Goal: Task Accomplishment & Management: Use online tool/utility

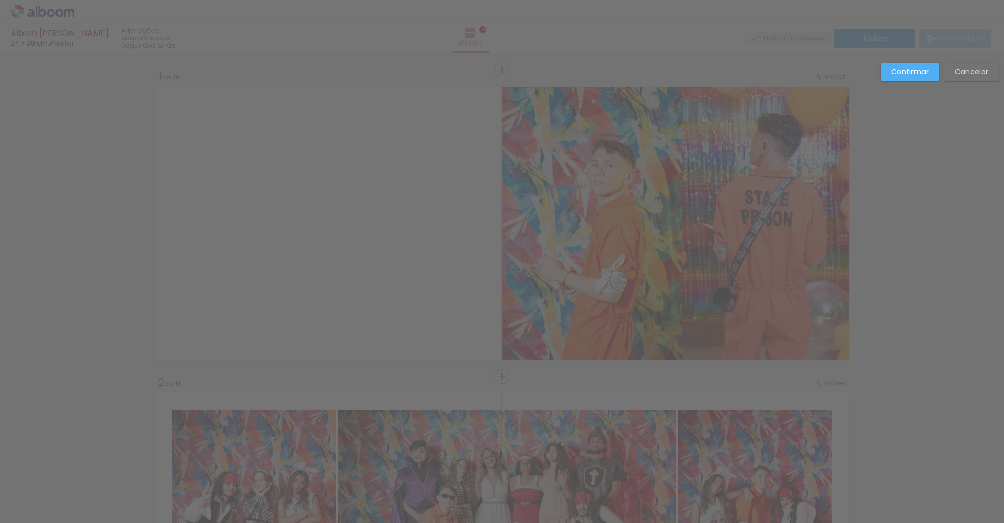
scroll to position [0, 2003]
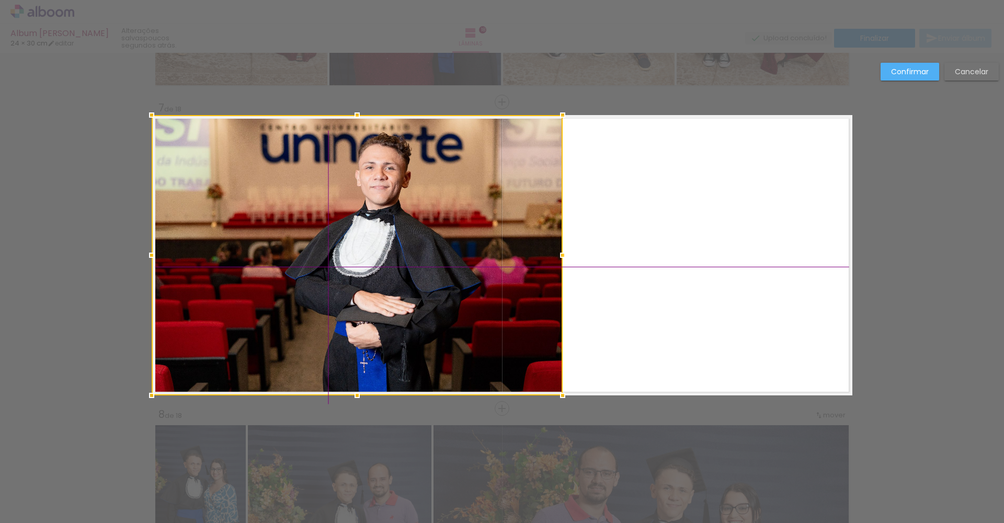
click at [396, 245] on div at bounding box center [357, 255] width 411 height 280
click at [663, 187] on quentale-layouter at bounding box center [502, 255] width 701 height 280
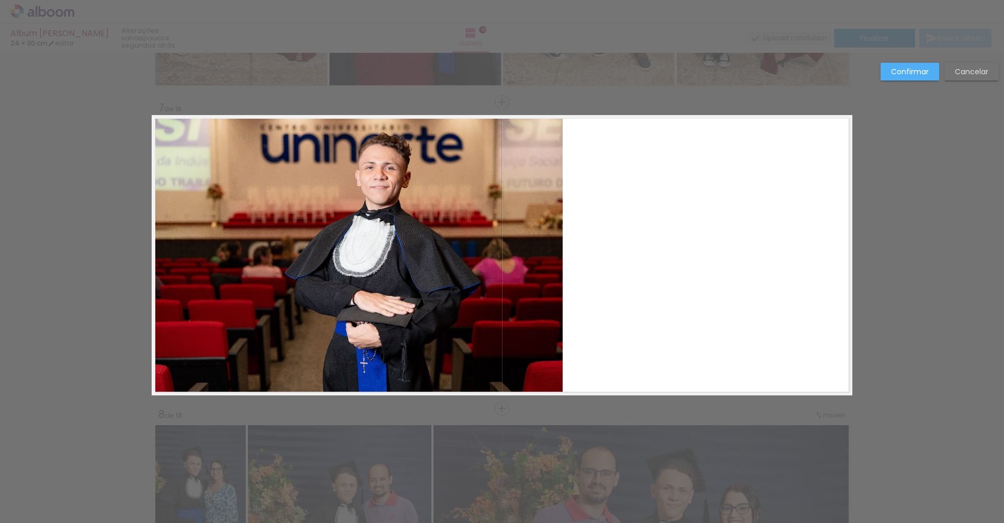
click at [0, 0] on slot "Confirmar" at bounding box center [0, 0] width 0 height 0
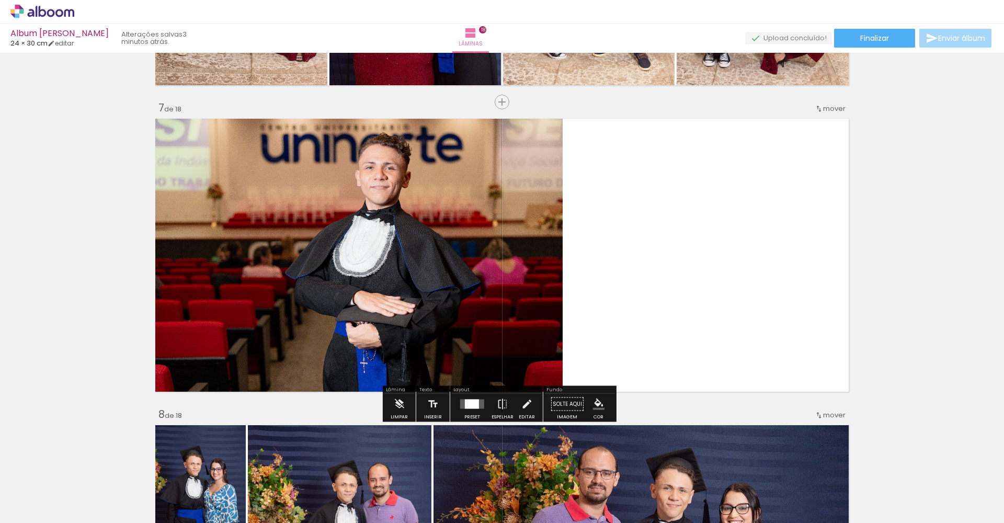
click at [28, 505] on span "Adicionar Fotos" at bounding box center [36, 509] width 31 height 12
click at [0, 0] on input "file" at bounding box center [0, 0] width 0 height 0
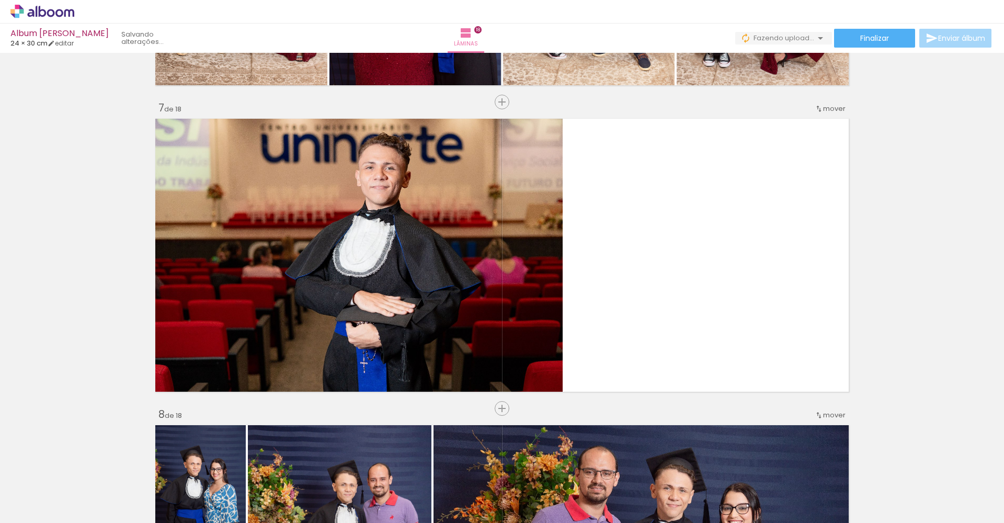
scroll to position [0, 2061]
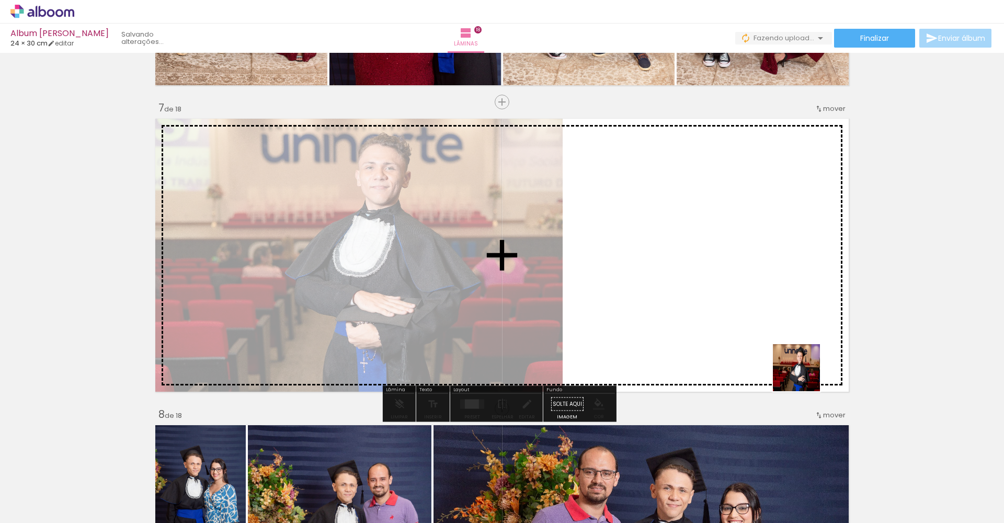
drag, startPoint x: 968, startPoint y: 486, endPoint x: 727, endPoint y: 322, distance: 292.0
click at [727, 322] on quentale-workspace at bounding box center [502, 261] width 1004 height 523
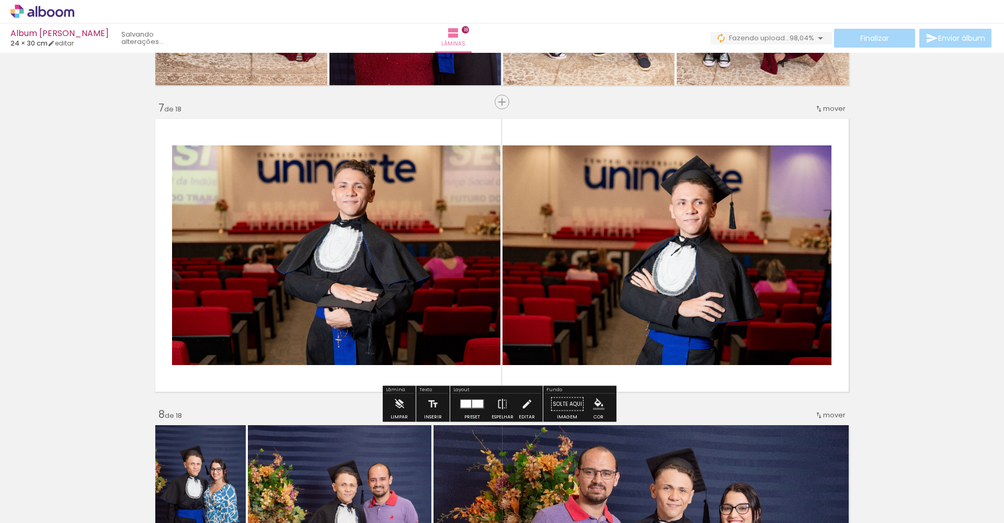
click at [475, 406] on div at bounding box center [477, 404] width 11 height 8
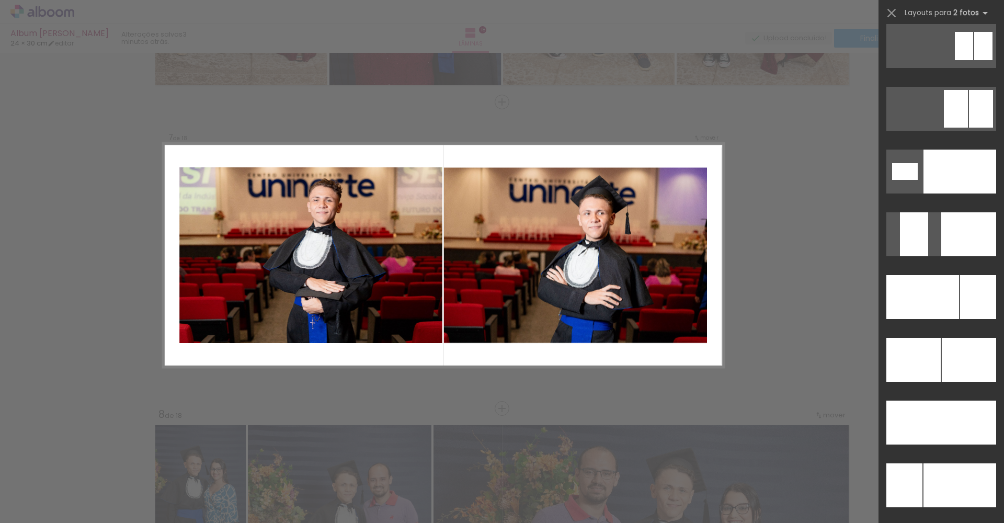
scroll to position [4375, 0]
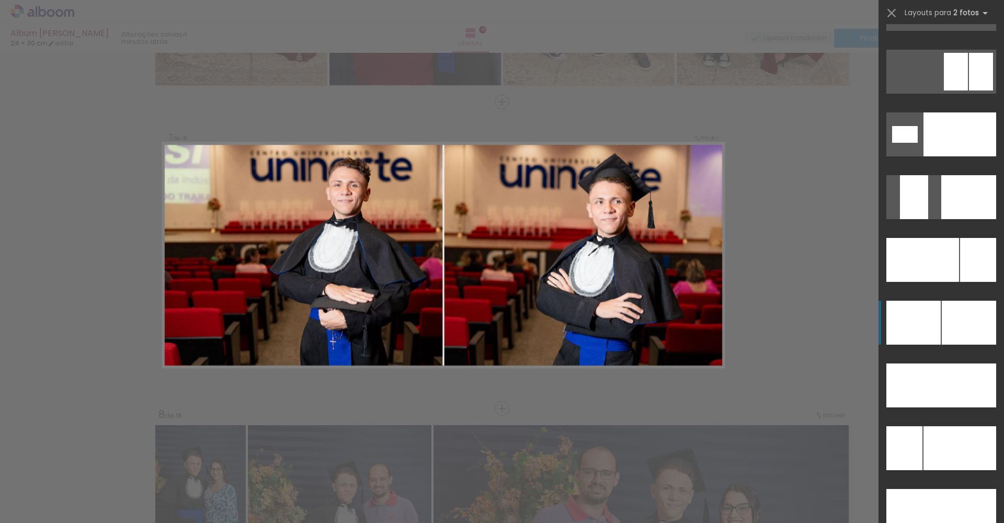
click at [921, 336] on div at bounding box center [913, 323] width 54 height 44
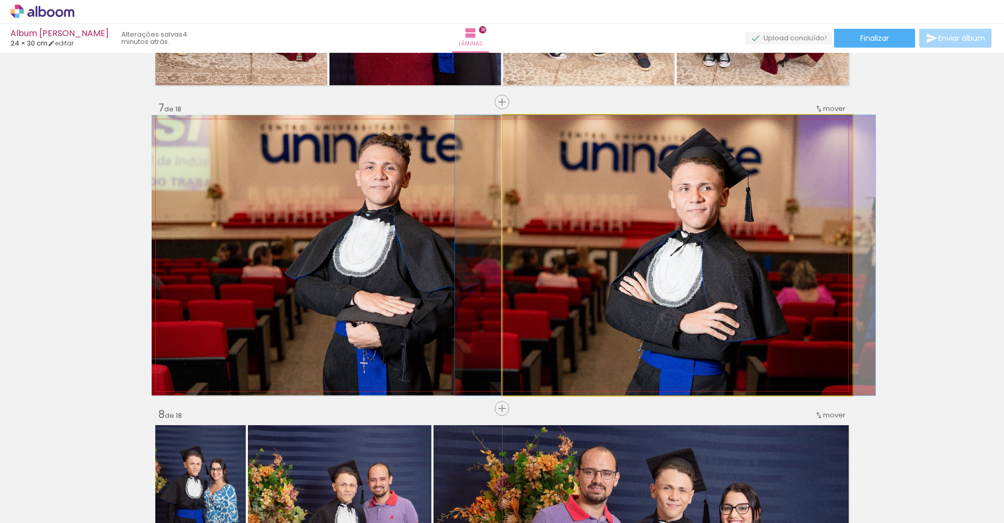
drag, startPoint x: 755, startPoint y: 279, endPoint x: 742, endPoint y: 279, distance: 12.6
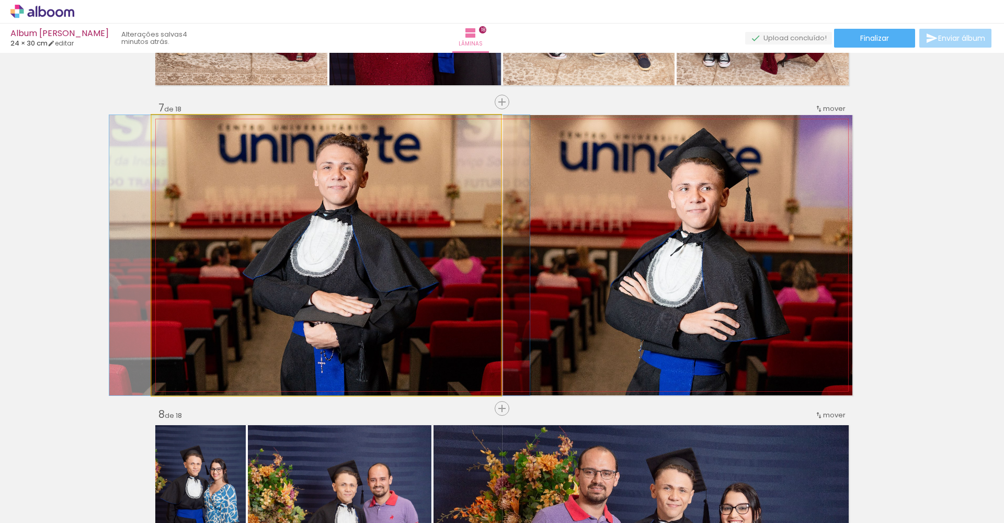
drag, startPoint x: 331, startPoint y: 288, endPoint x: 288, endPoint y: 289, distance: 42.4
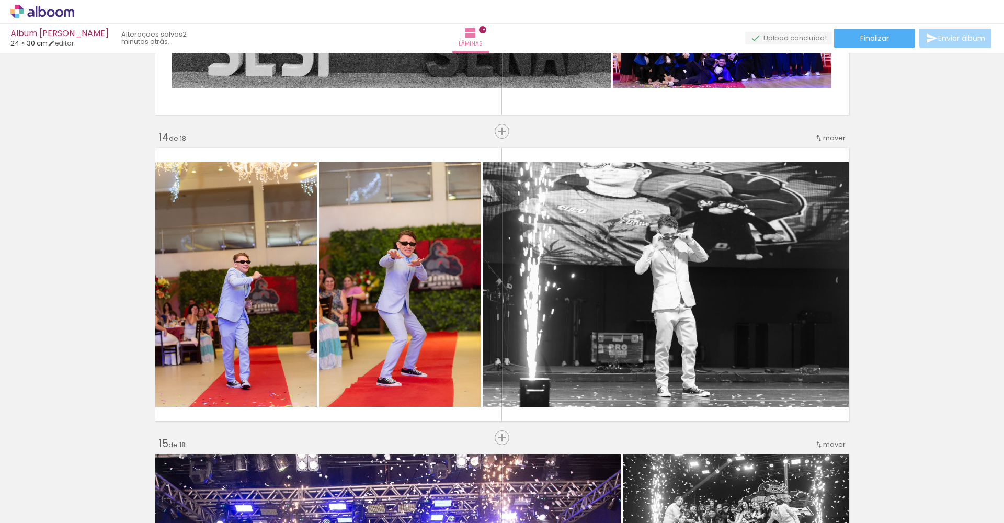
scroll to position [3777, 0]
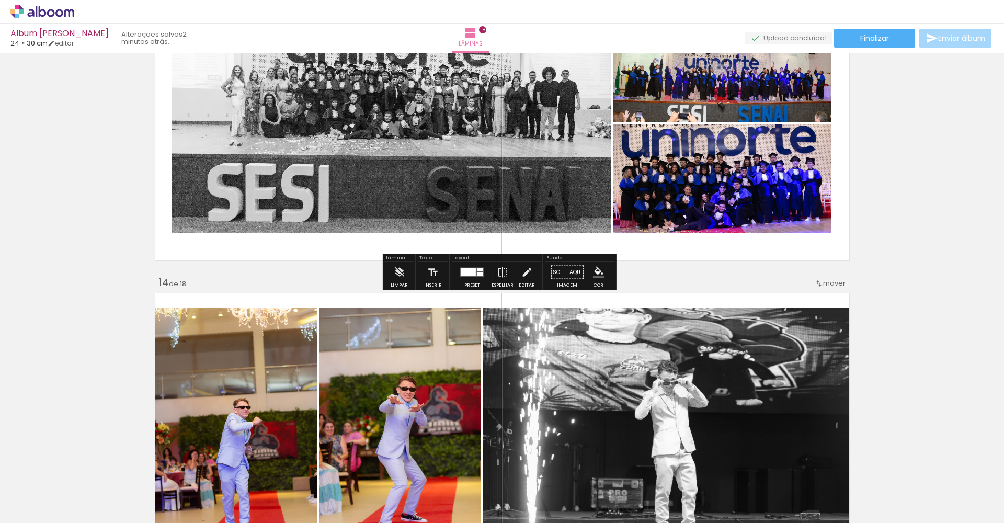
click at [782, 225] on quentale-photo at bounding box center [722, 178] width 219 height 109
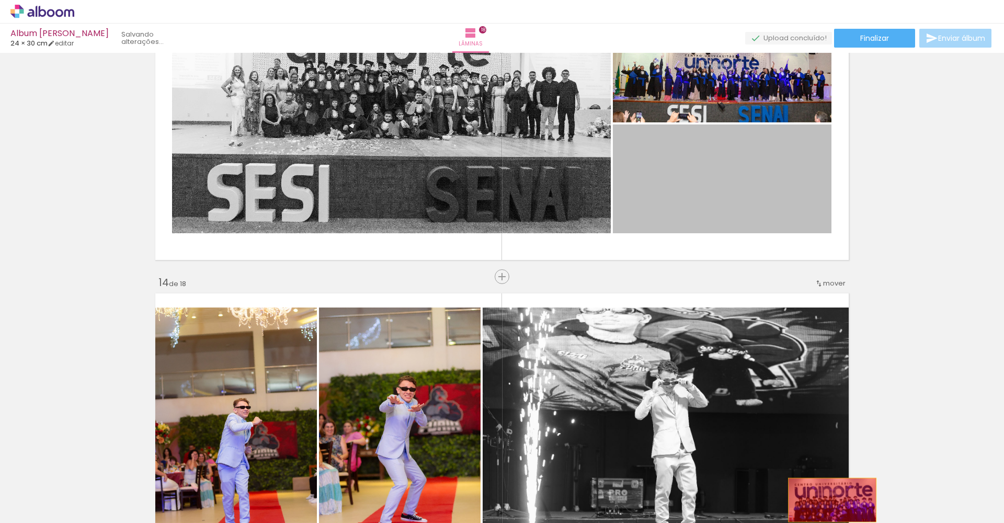
drag, startPoint x: 779, startPoint y: 206, endPoint x: 828, endPoint y: 500, distance: 298.5
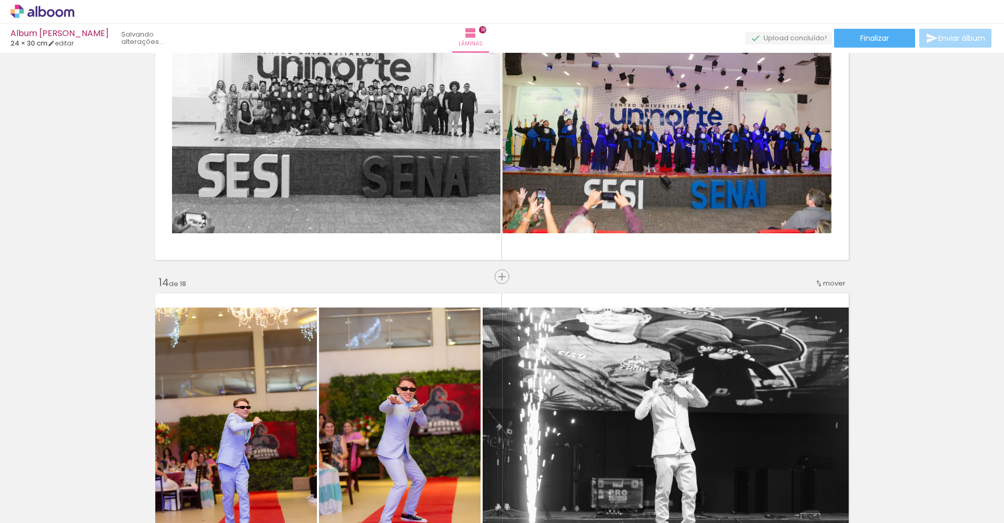
click at [455, 486] on div at bounding box center [445, 488] width 52 height 35
click at [445, 495] on div at bounding box center [445, 488] width 52 height 35
click at [448, 484] on div at bounding box center [445, 488] width 52 height 35
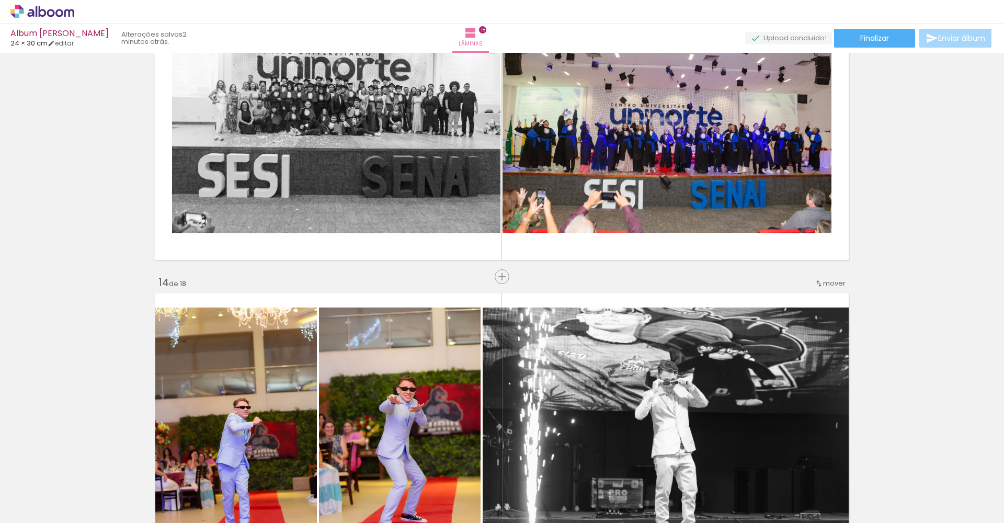
click at [39, 491] on input "Todas as fotos" at bounding box center [29, 491] width 40 height 9
click at [434, 493] on div at bounding box center [445, 488] width 52 height 35
click at [430, 492] on div at bounding box center [445, 488] width 52 height 35
click at [441, 484] on div at bounding box center [445, 488] width 52 height 35
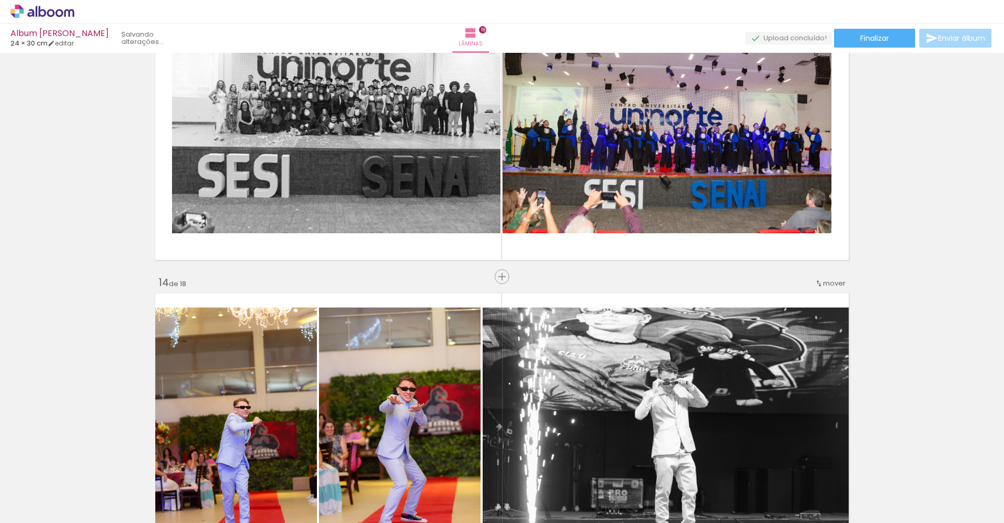
click at [441, 484] on div at bounding box center [445, 488] width 52 height 35
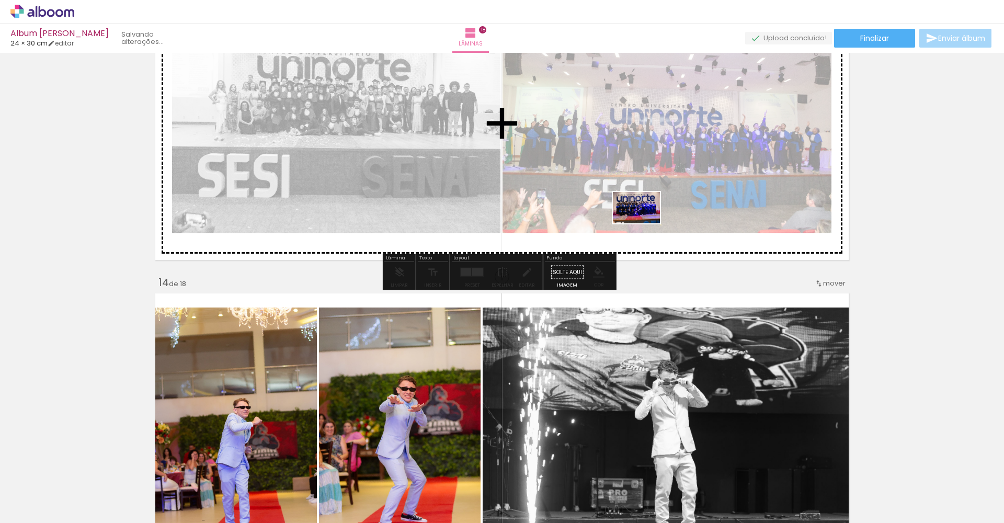
drag, startPoint x: 458, startPoint y: 492, endPoint x: 644, endPoint y: 223, distance: 327.3
click at [644, 223] on quentale-workspace at bounding box center [502, 261] width 1004 height 523
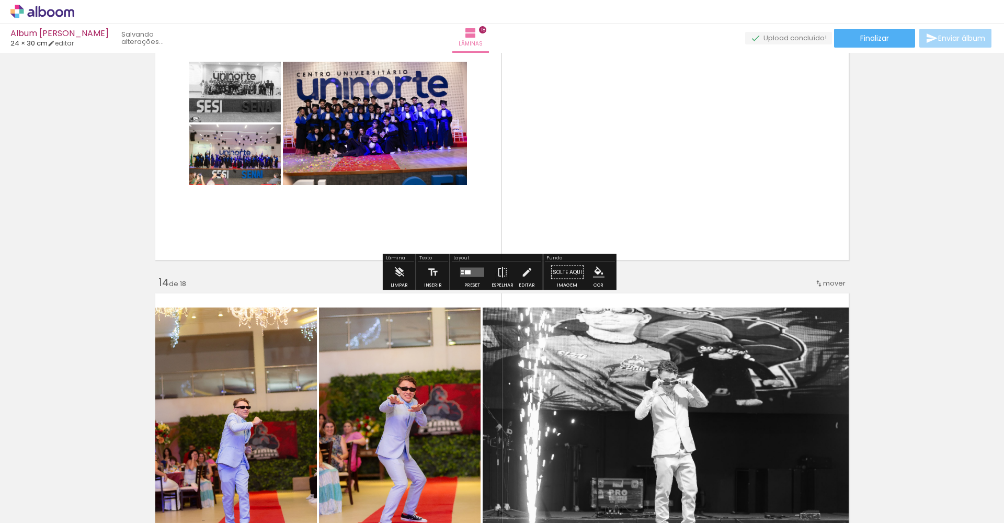
click at [476, 271] on quentale-layouter at bounding box center [472, 272] width 24 height 9
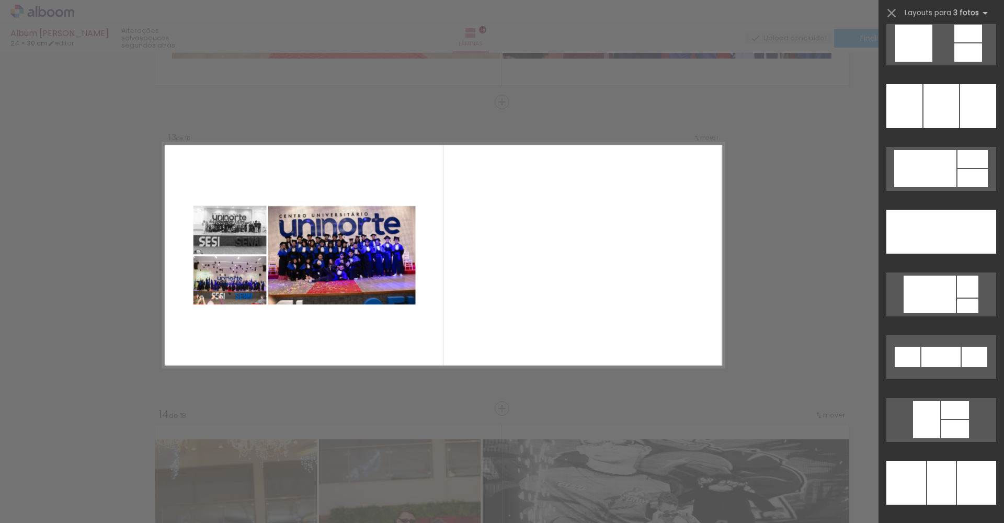
scroll to position [2912, 0]
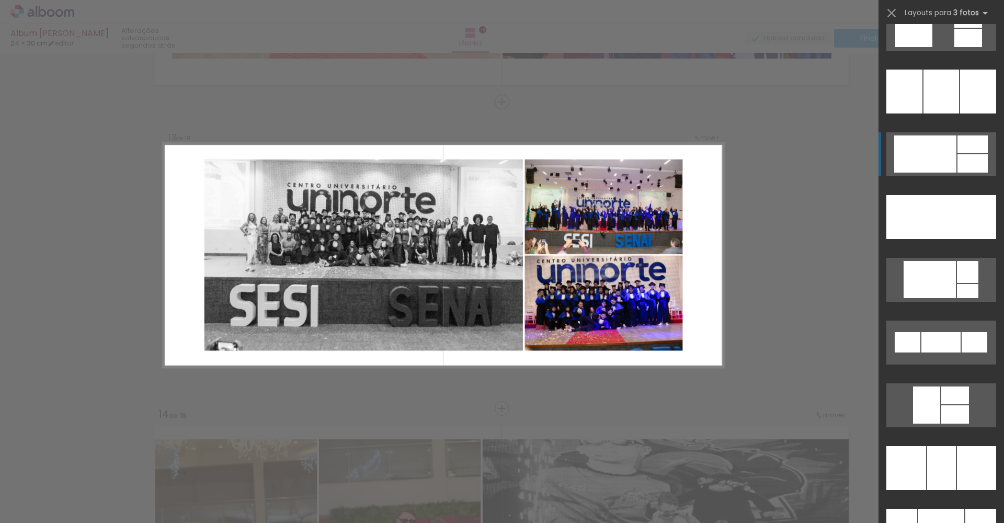
click at [970, 146] on div at bounding box center [973, 144] width 30 height 18
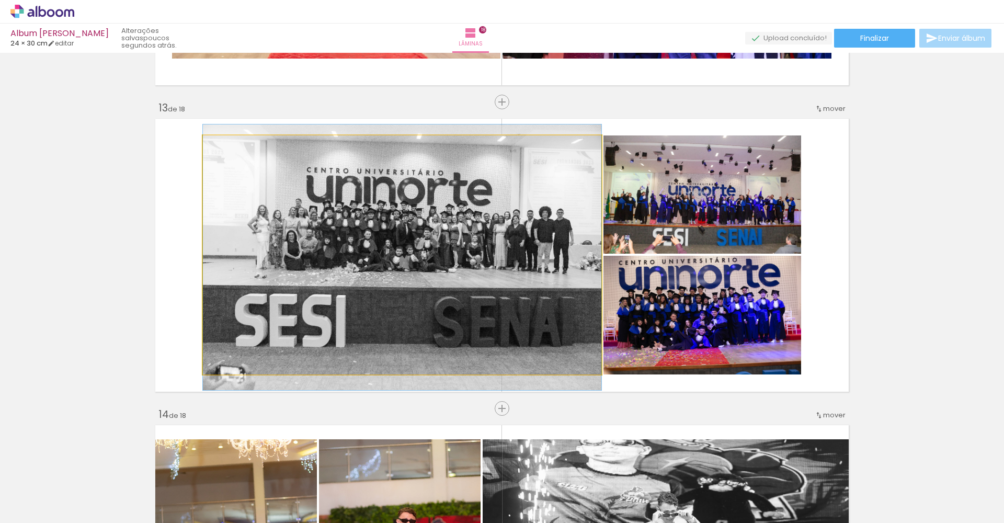
drag, startPoint x: 485, startPoint y: 233, endPoint x: 474, endPoint y: 235, distance: 10.8
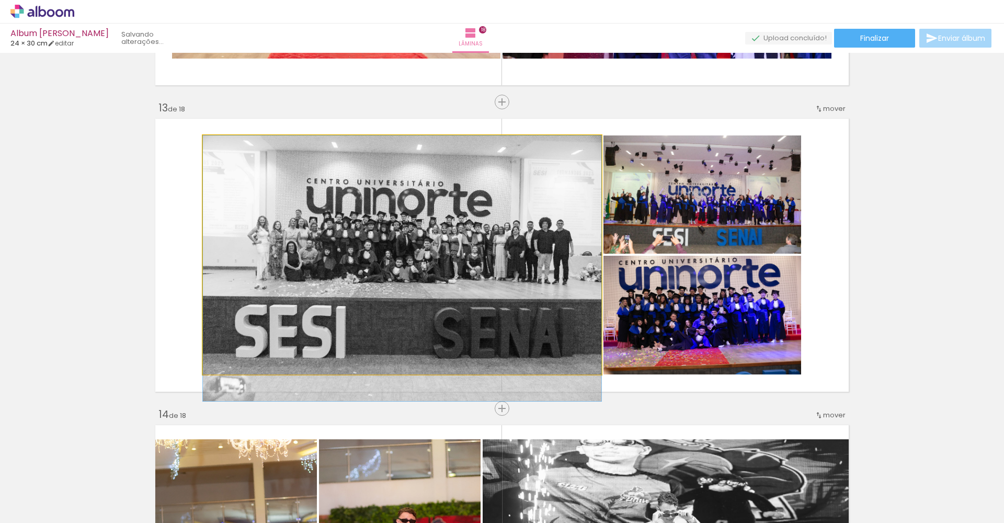
drag, startPoint x: 474, startPoint y: 233, endPoint x: 476, endPoint y: 249, distance: 15.8
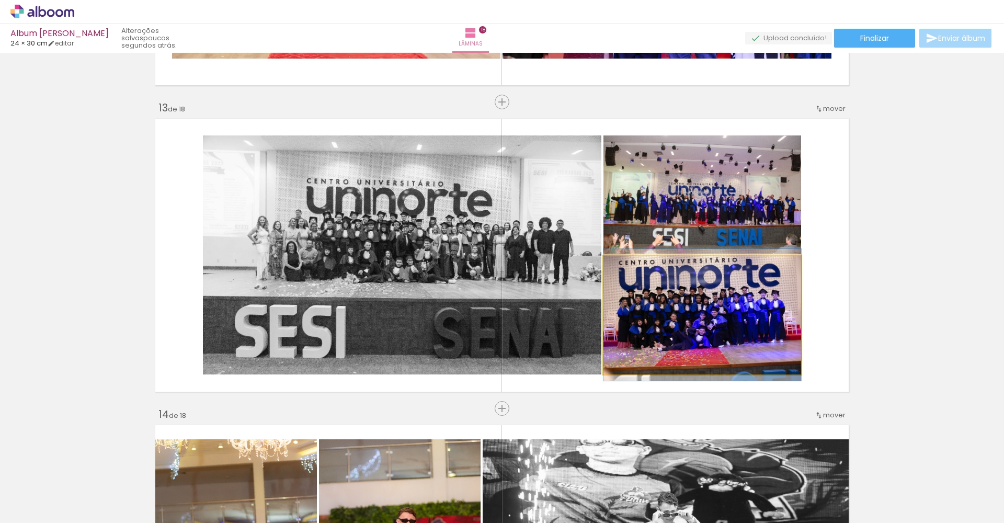
click at [683, 338] on quentale-photo at bounding box center [702, 315] width 198 height 119
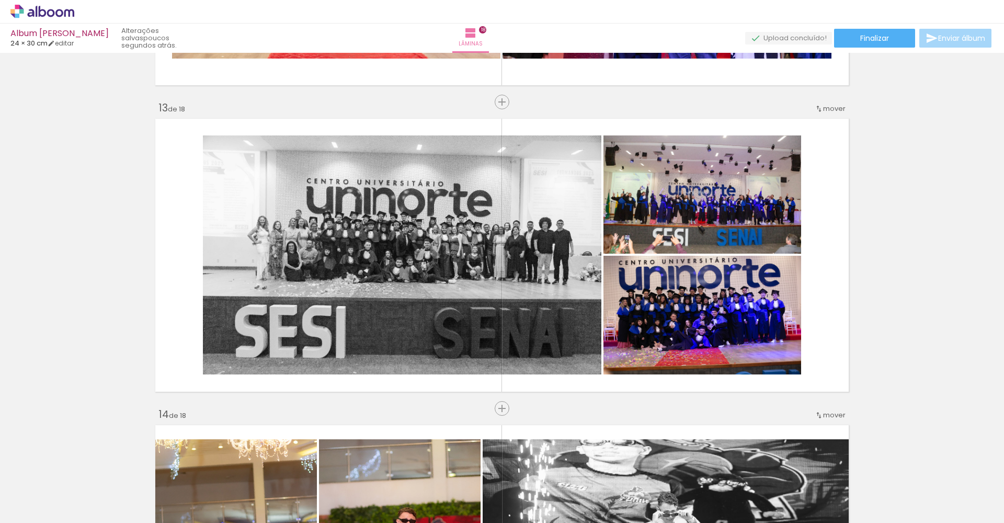
drag, startPoint x: 678, startPoint y: 329, endPoint x: 700, endPoint y: 500, distance: 172.4
click at [700, 500] on quentale-workspace at bounding box center [502, 261] width 1004 height 523
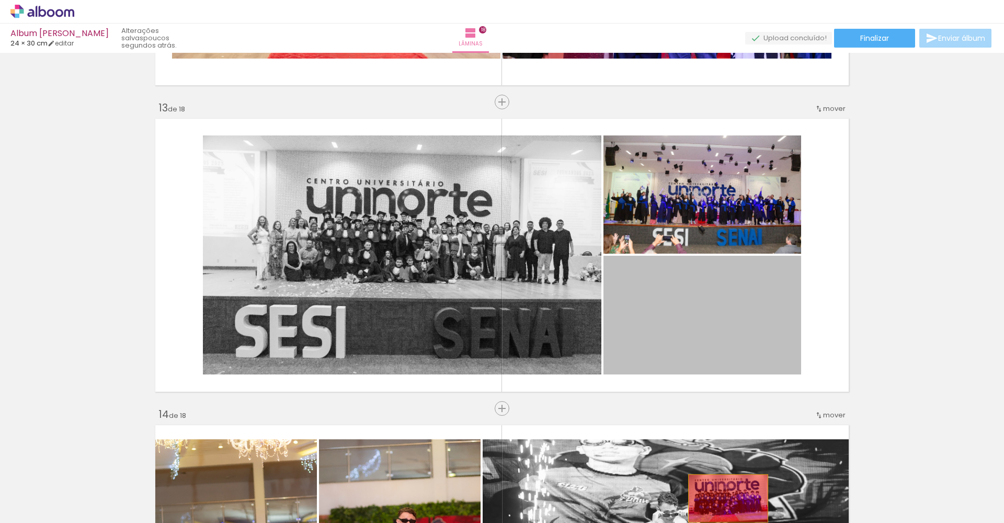
drag, startPoint x: 731, startPoint y: 301, endPoint x: 724, endPoint y: 498, distance: 196.7
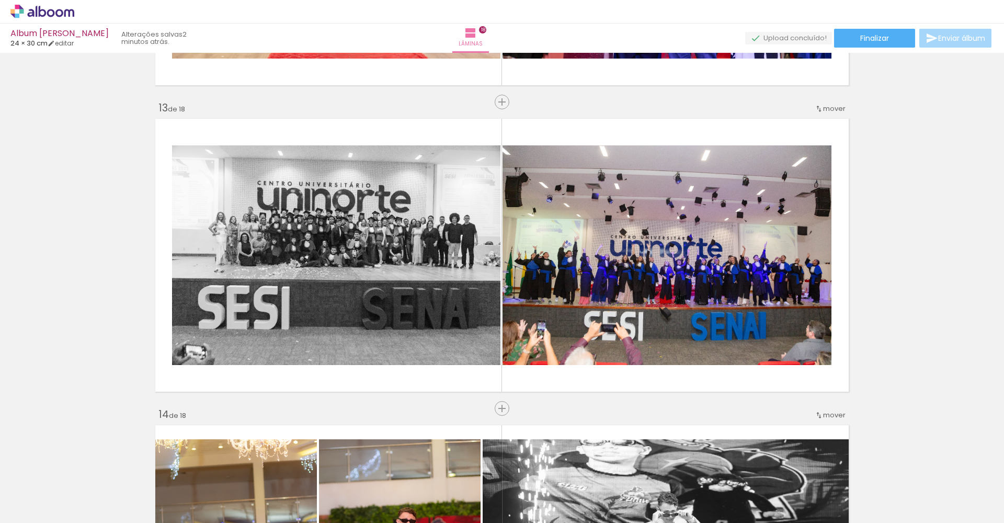
scroll to position [0, 2061]
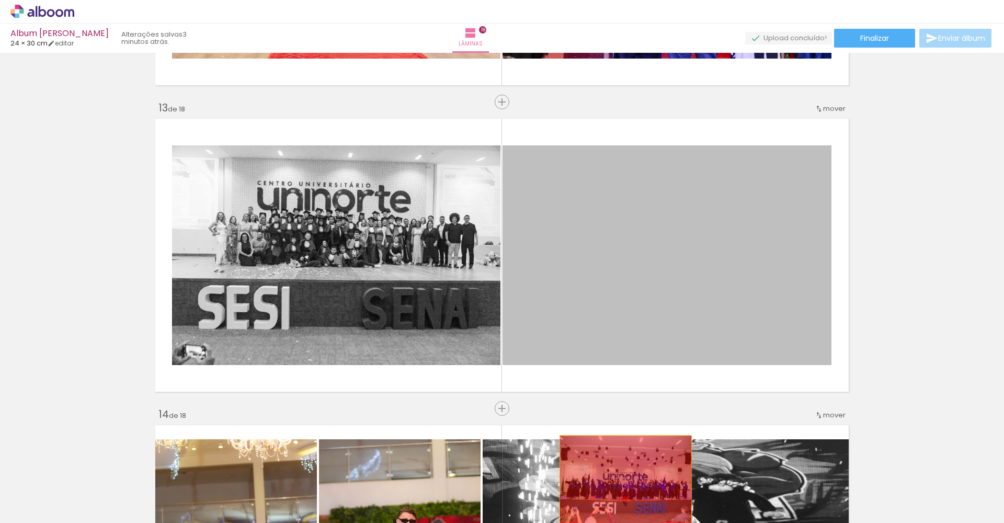
drag, startPoint x: 715, startPoint y: 259, endPoint x: 622, endPoint y: 480, distance: 239.5
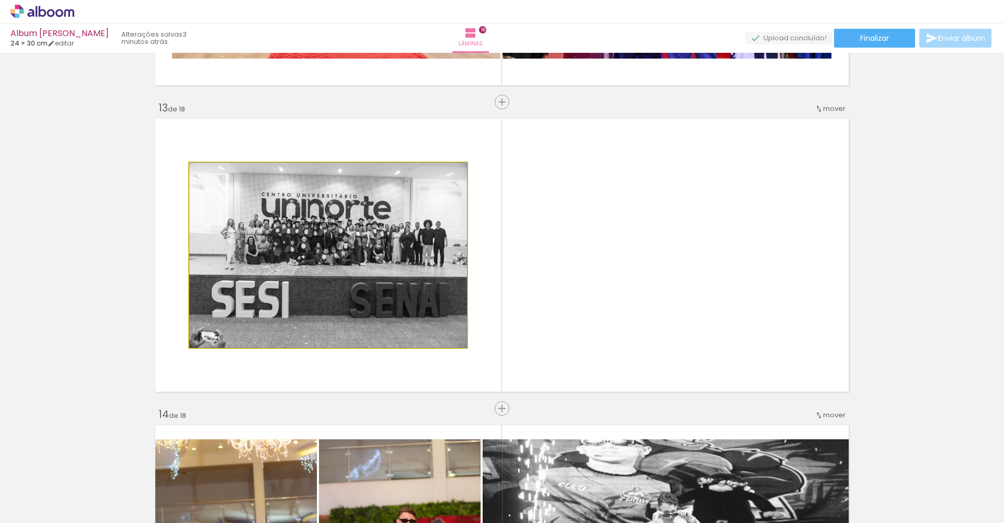
drag, startPoint x: 386, startPoint y: 311, endPoint x: 383, endPoint y: 329, distance: 19.2
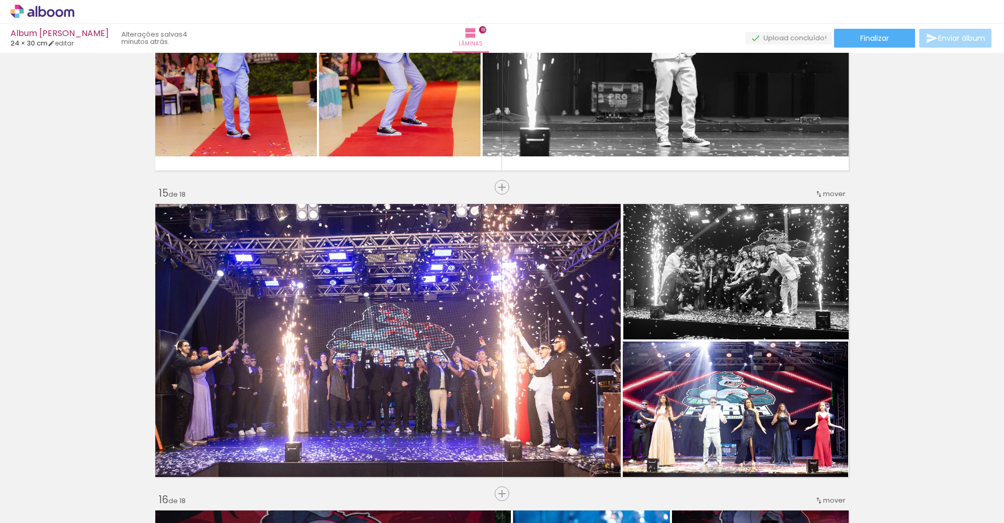
scroll to position [4219, 0]
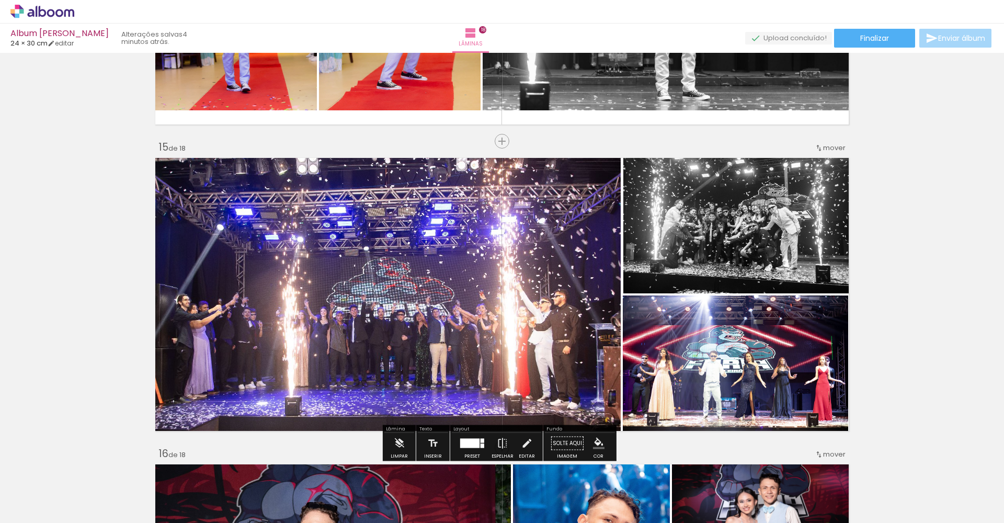
click at [16, 510] on iron-icon at bounding box center [15, 509] width 13 height 13
click at [0, 0] on input "file" at bounding box center [0, 0] width 0 height 0
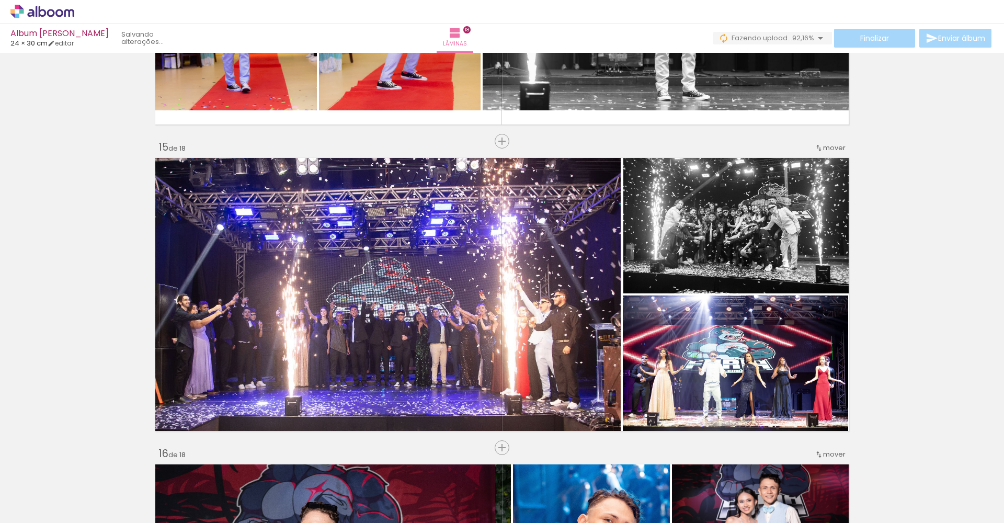
scroll to position [0, 1202]
drag, startPoint x: 539, startPoint y: 517, endPoint x: 696, endPoint y: 508, distance: 157.2
click at [86, 508] on iron-horizontal-list at bounding box center [75, 490] width 21 height 65
click at [460, 500] on div at bounding box center [445, 488] width 52 height 35
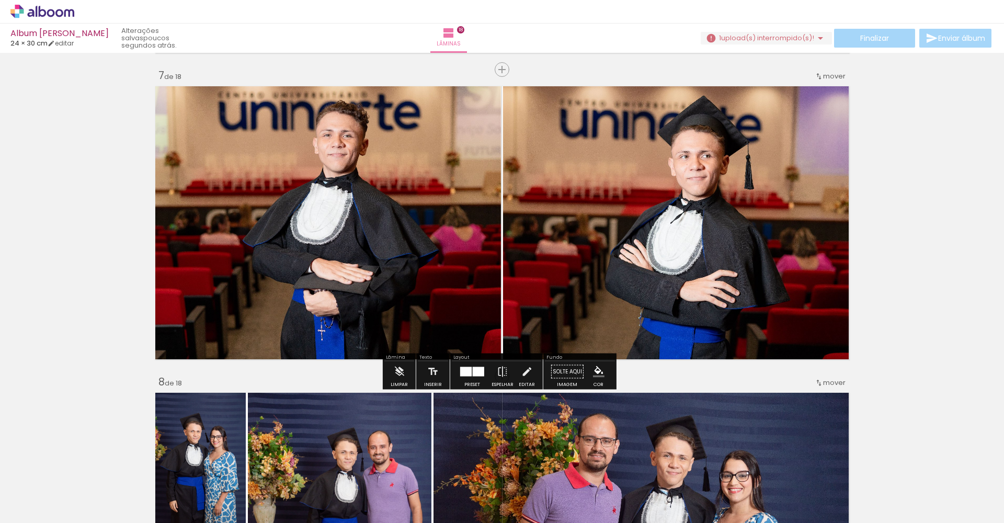
click at [829, 79] on span "mover" at bounding box center [834, 76] width 22 height 10
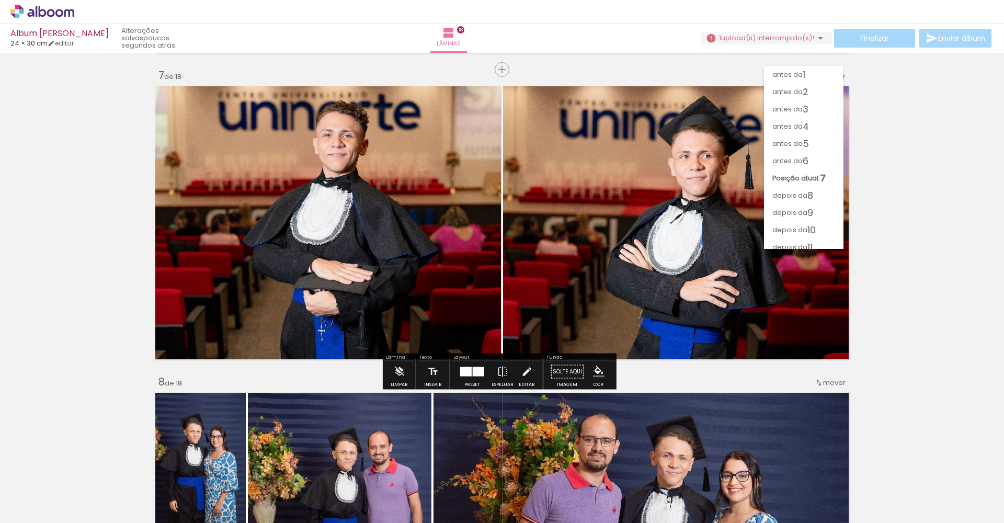
click at [830, 78] on div "antes da 1 antes da 2 antes da 3 antes da 4 antes da 5 antes da 6 Posição atual…" at bounding box center [803, 152] width 79 height 183
click at [817, 143] on paper-item "antes da 5" at bounding box center [803, 143] width 79 height 17
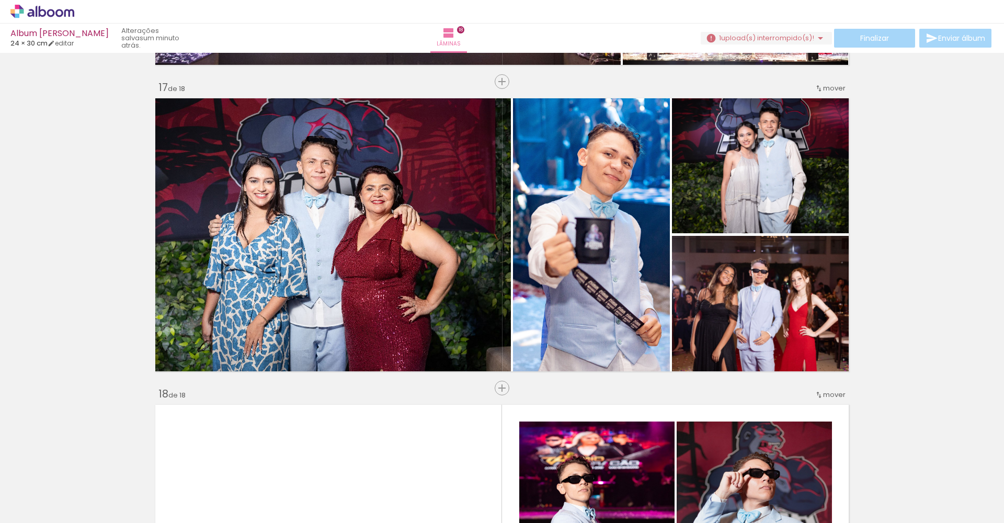
scroll to position [4885, 0]
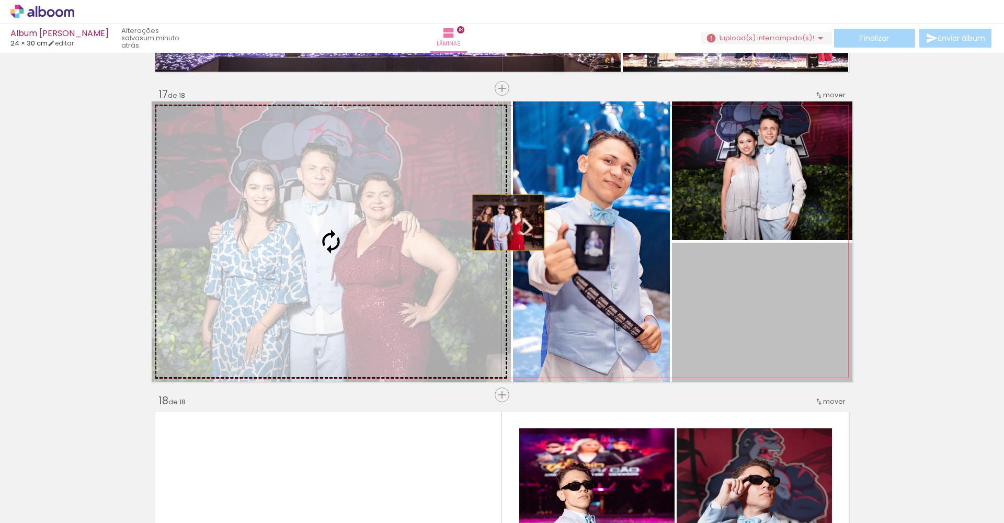
drag, startPoint x: 776, startPoint y: 304, endPoint x: 505, endPoint y: 222, distance: 283.4
click at [0, 0] on slot at bounding box center [0, 0] width 0 height 0
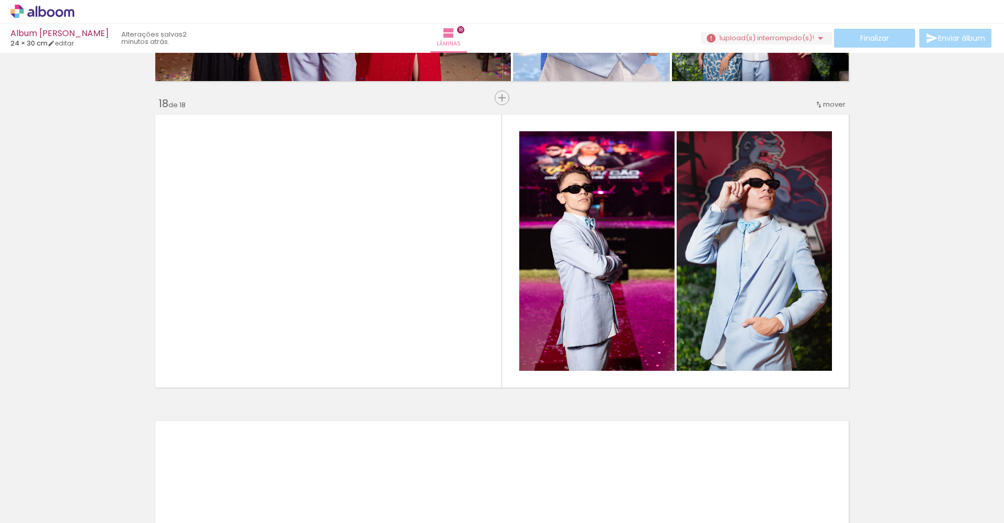
scroll to position [5188, 0]
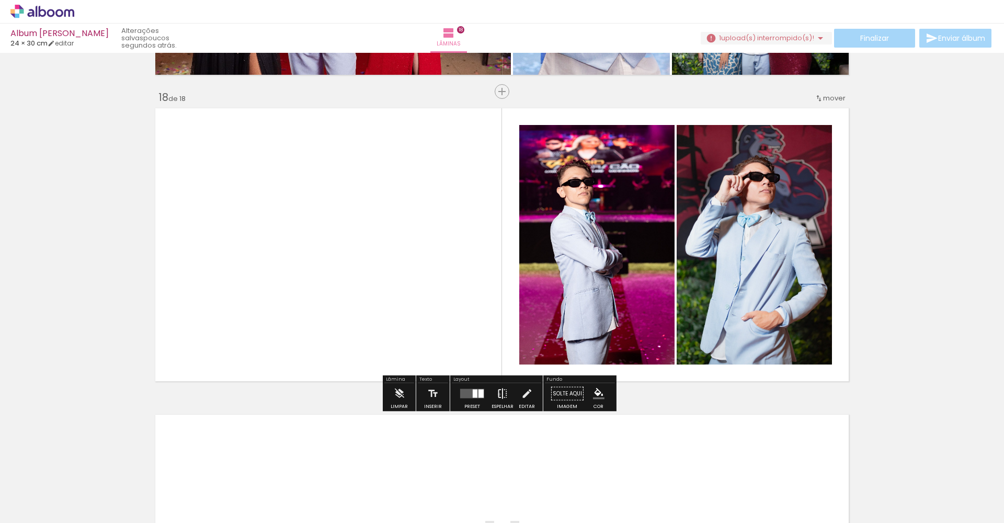
click at [497, 394] on iron-icon at bounding box center [503, 393] width 12 height 21
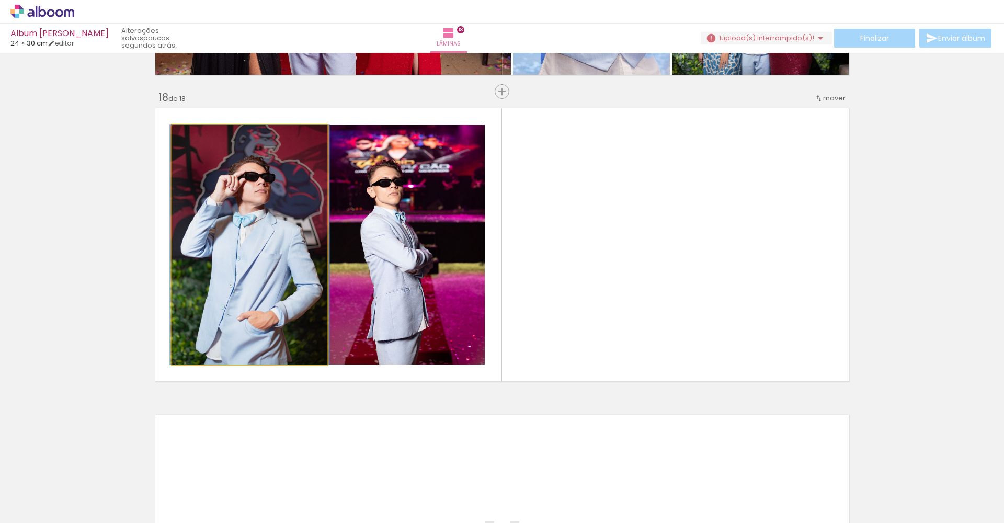
click at [276, 244] on quentale-photo at bounding box center [249, 245] width 155 height 240
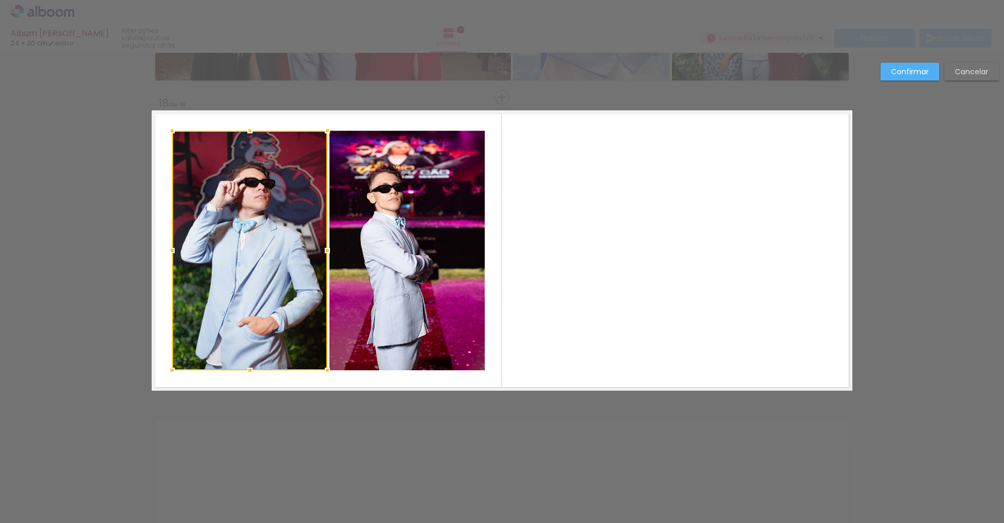
scroll to position [5178, 0]
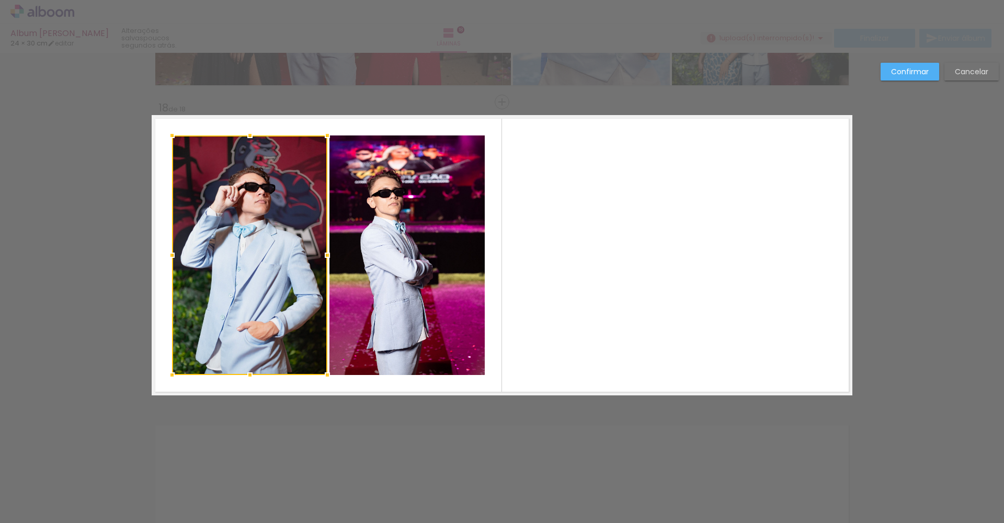
click at [352, 248] on quentale-photo at bounding box center [406, 255] width 155 height 240
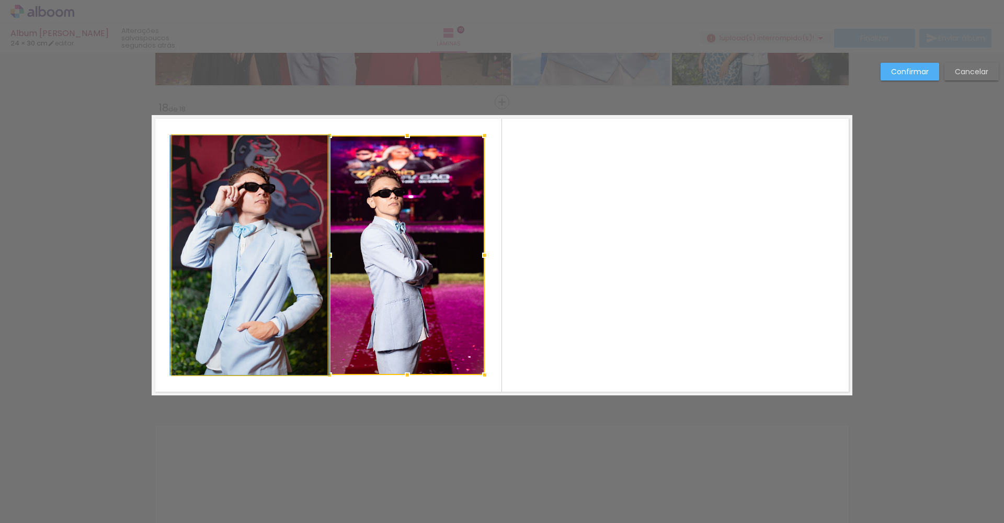
click at [299, 149] on quentale-photo at bounding box center [249, 255] width 155 height 240
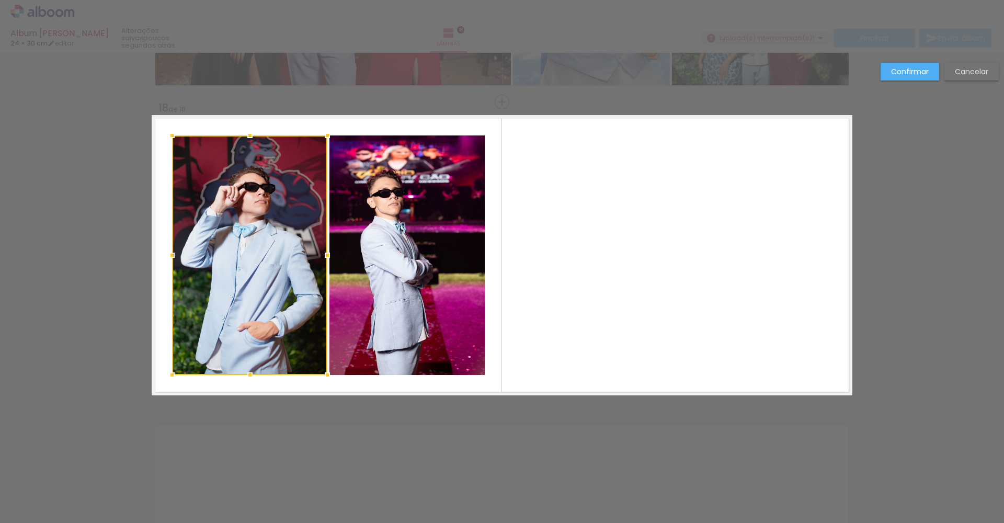
click at [366, 162] on quentale-photo at bounding box center [406, 255] width 155 height 240
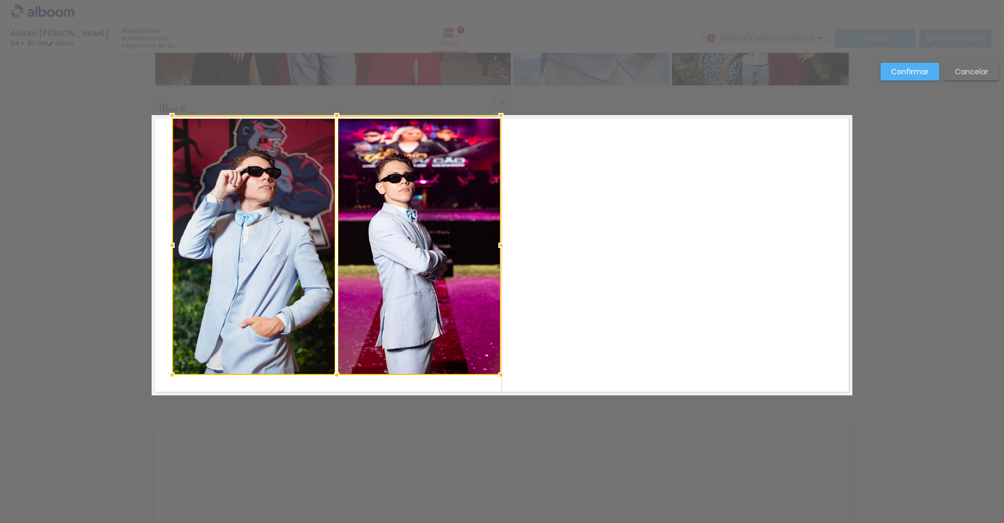
drag, startPoint x: 481, startPoint y: 132, endPoint x: 491, endPoint y: 117, distance: 18.6
click at [491, 117] on div at bounding box center [501, 115] width 21 height 21
click at [254, 201] on quentale-photo at bounding box center [253, 245] width 163 height 259
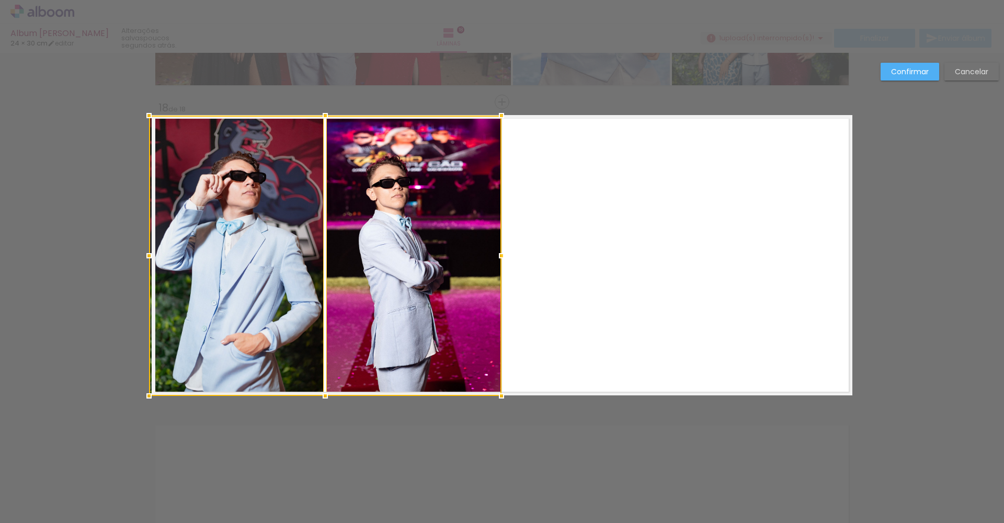
drag, startPoint x: 171, startPoint y: 373, endPoint x: 149, endPoint y: 392, distance: 29.7
click at [149, 392] on div at bounding box center [149, 395] width 21 height 21
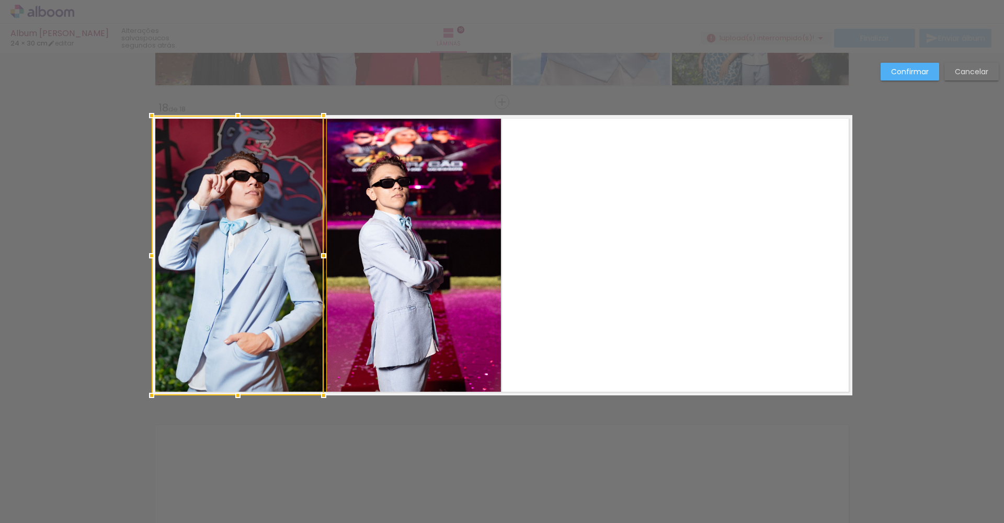
click at [0, 0] on slot "Confirmar" at bounding box center [0, 0] width 0 height 0
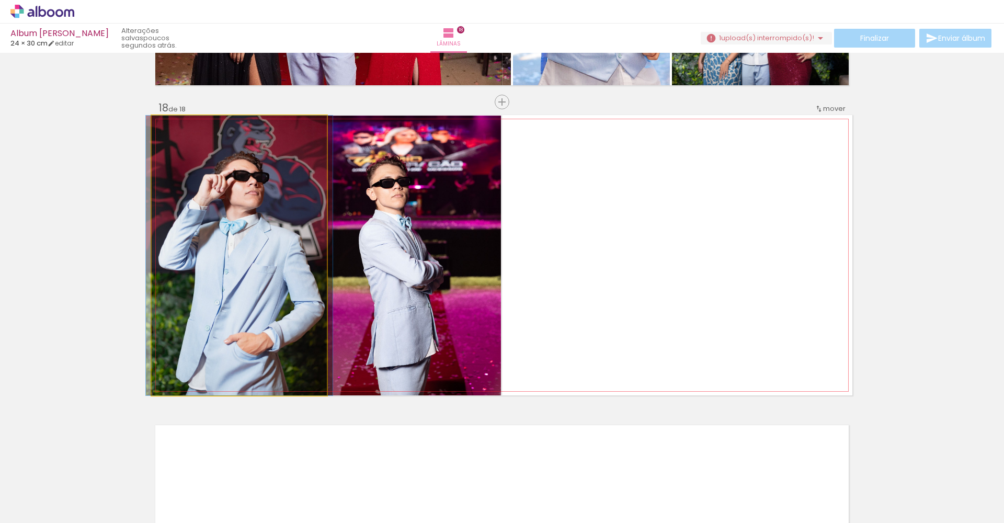
click at [256, 220] on quentale-photo at bounding box center [239, 256] width 175 height 280
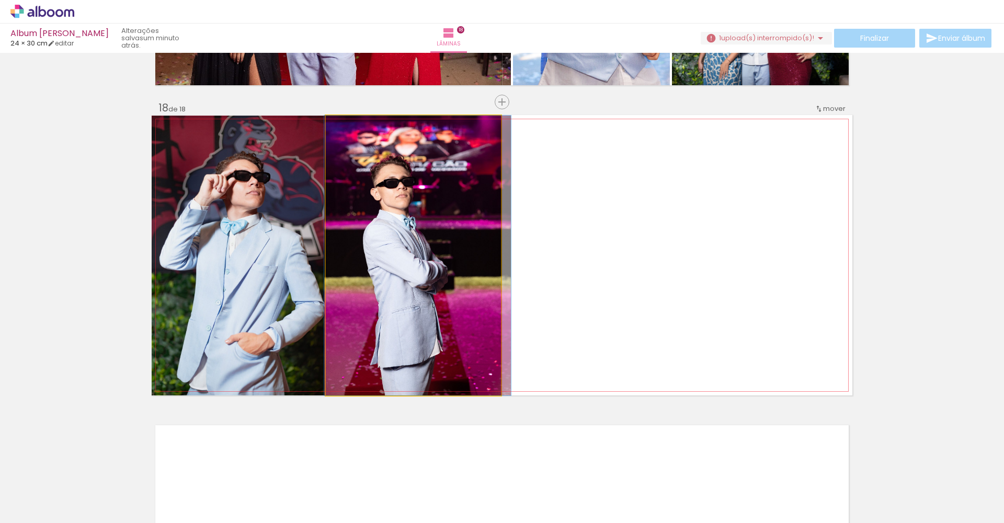
drag, startPoint x: 441, startPoint y: 270, endPoint x: 446, endPoint y: 275, distance: 5.9
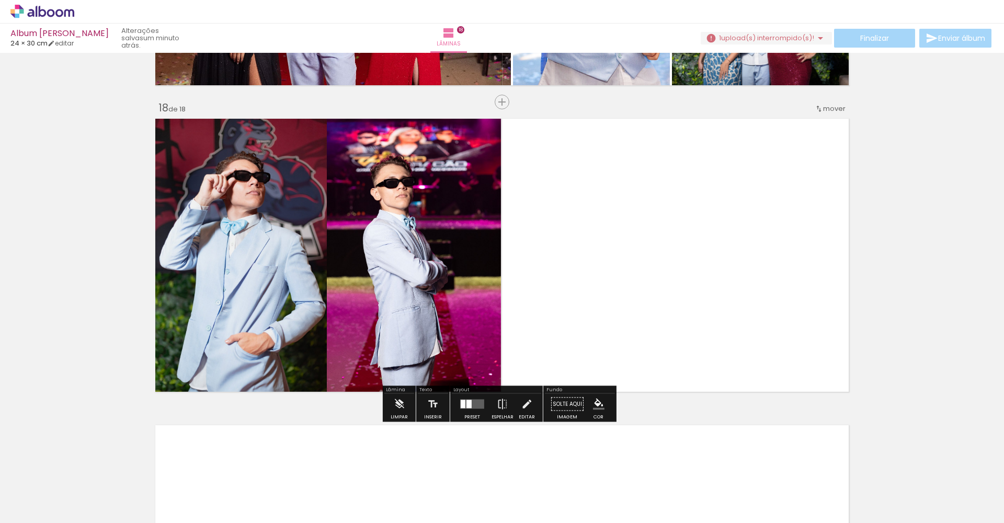
click at [672, 209] on quentale-layouter at bounding box center [502, 255] width 701 height 280
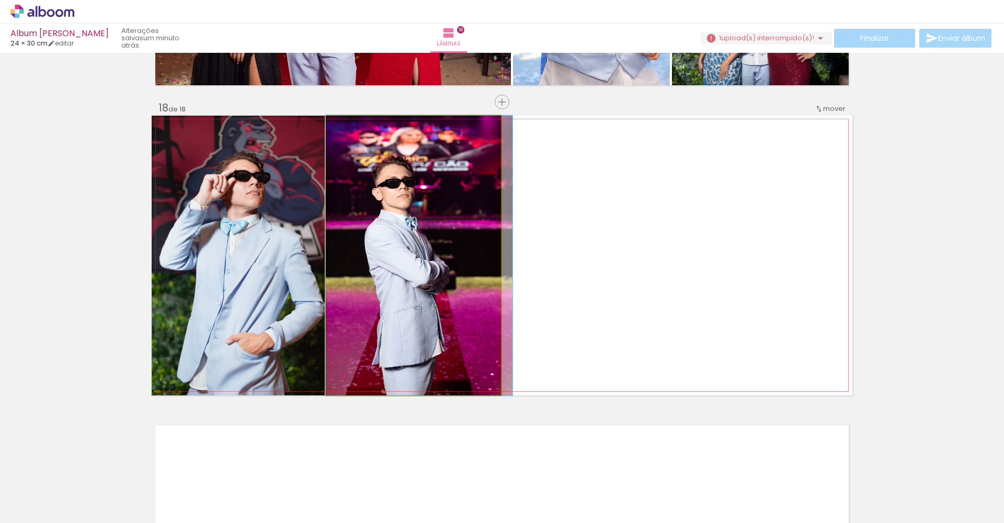
drag, startPoint x: 427, startPoint y: 231, endPoint x: 432, endPoint y: 235, distance: 6.7
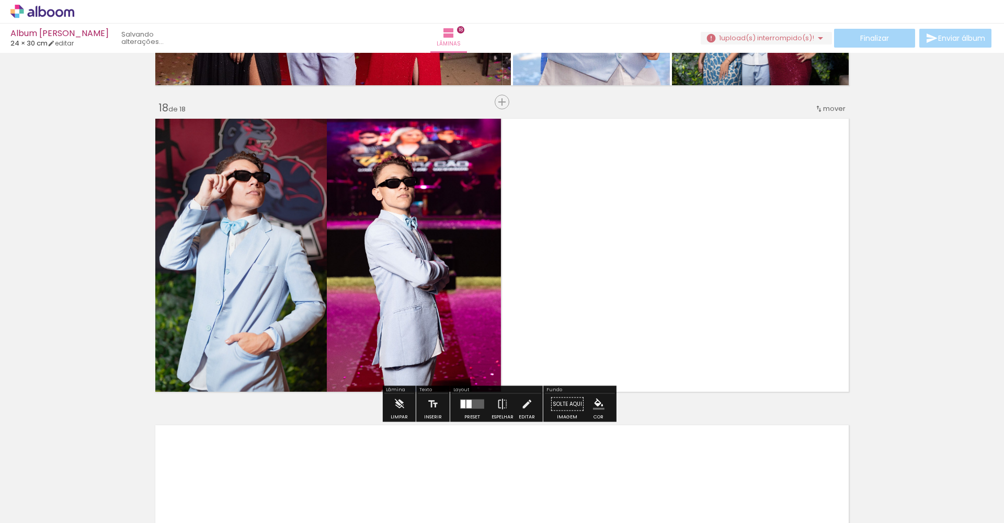
click at [666, 249] on quentale-layouter at bounding box center [502, 255] width 701 height 280
click at [698, 252] on quentale-layouter at bounding box center [502, 255] width 701 height 280
click at [713, 247] on quentale-layouter at bounding box center [502, 255] width 701 height 280
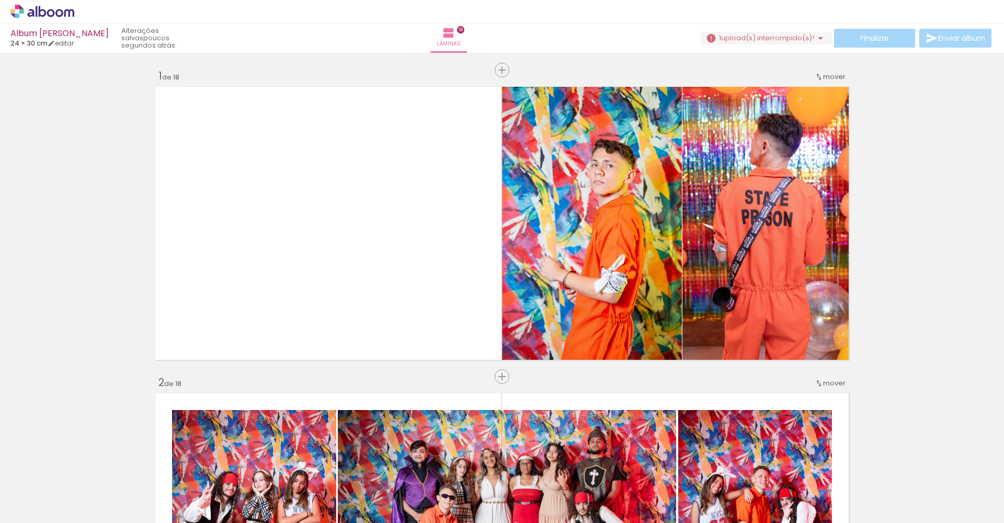
scroll to position [2768, 0]
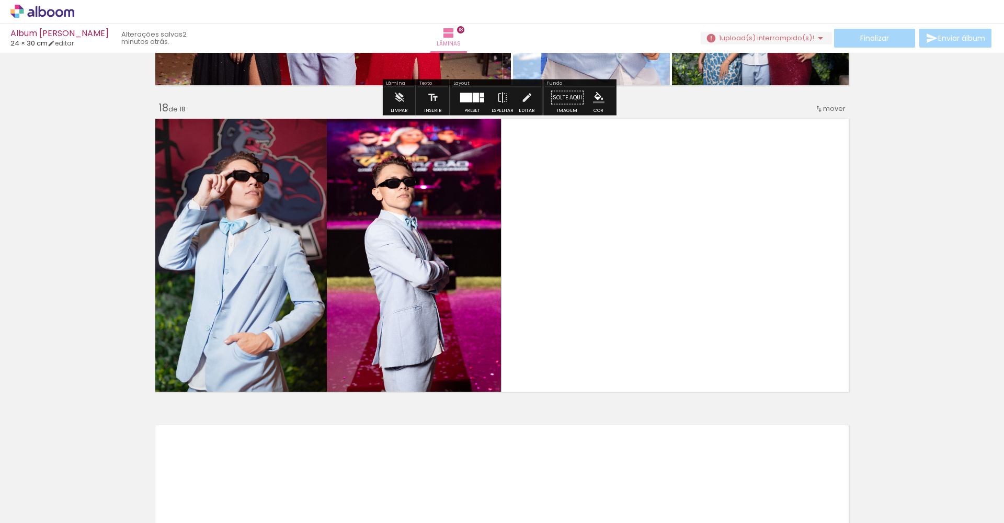
click at [762, 38] on span "upload(s) interrompido(s)!" at bounding box center [767, 38] width 93 height 10
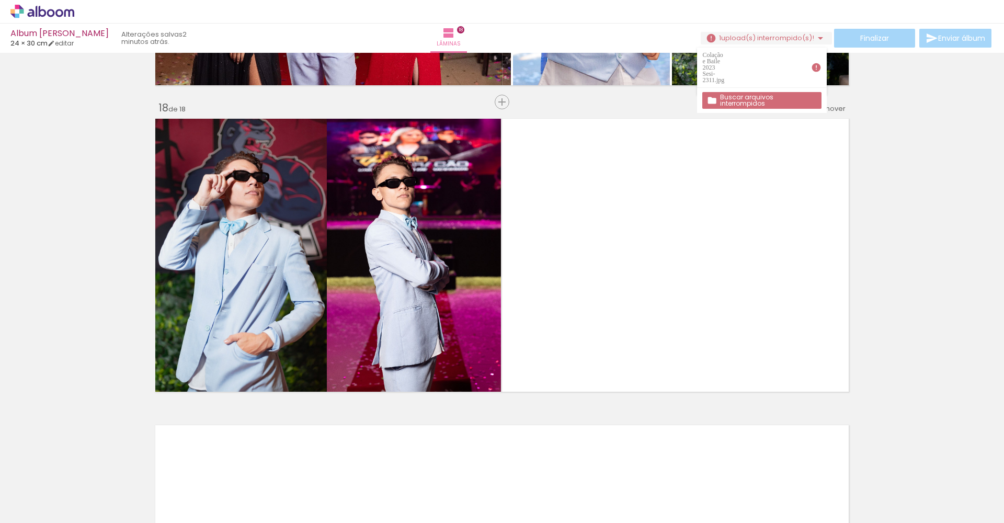
click at [814, 62] on iron-icon at bounding box center [816, 67] width 10 height 10
click at [0, 0] on slot "Buscar arquivos interrompidos" at bounding box center [0, 0] width 0 height 0
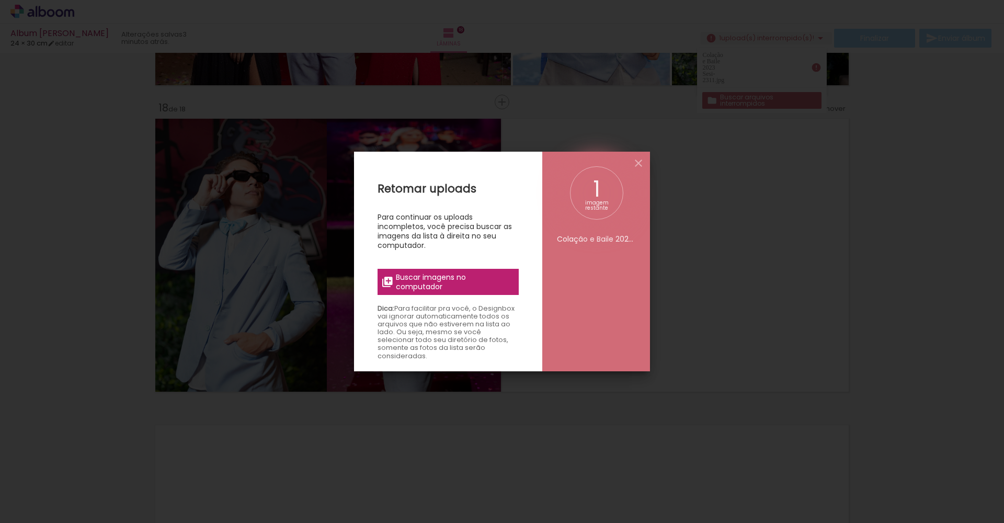
click at [453, 280] on span "Buscar imagens no computador" at bounding box center [454, 281] width 117 height 19
click at [0, 0] on input "file" at bounding box center [0, 0] width 0 height 0
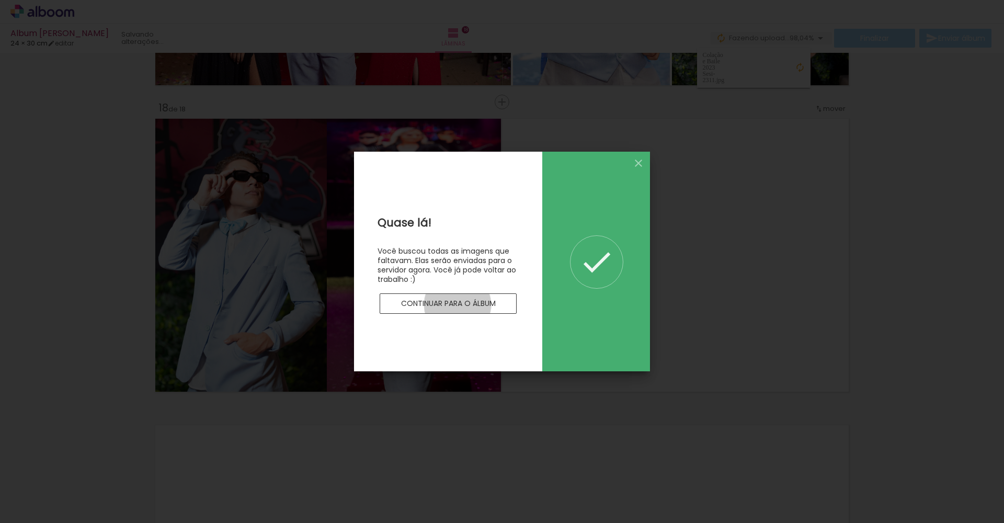
click at [0, 0] on slot "Continuar para o álbum" at bounding box center [0, 0] width 0 height 0
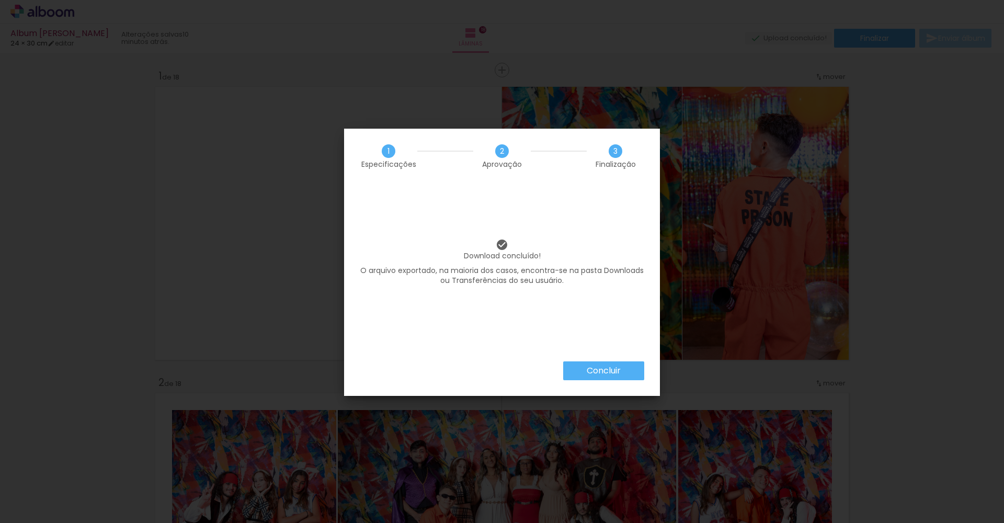
scroll to position [2768, 0]
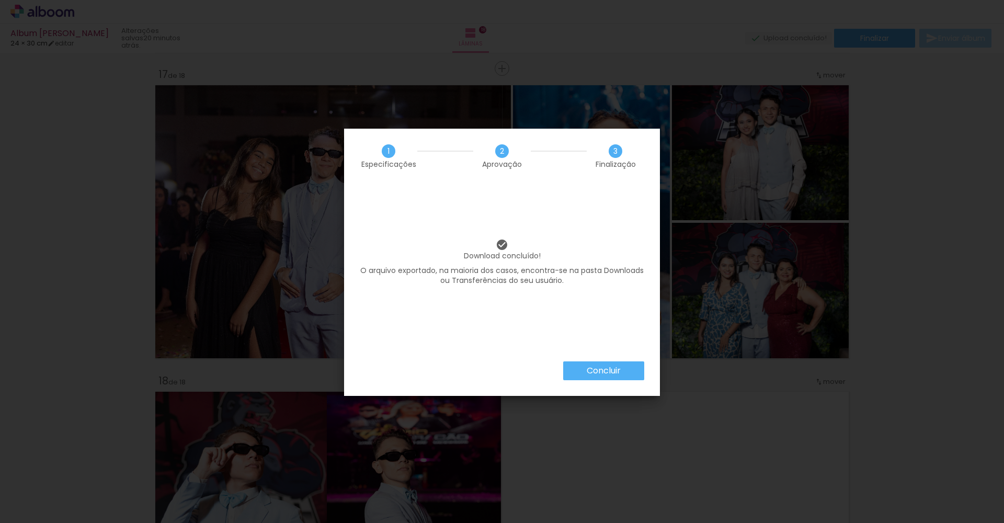
scroll to position [2768, 0]
click at [624, 369] on paper-button "Concluir" at bounding box center [603, 370] width 81 height 19
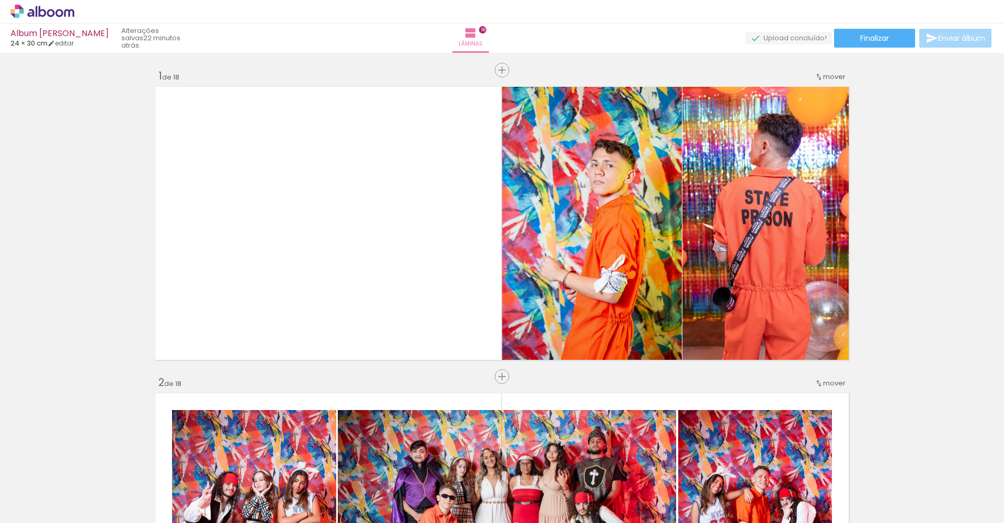
scroll to position [2768, 0]
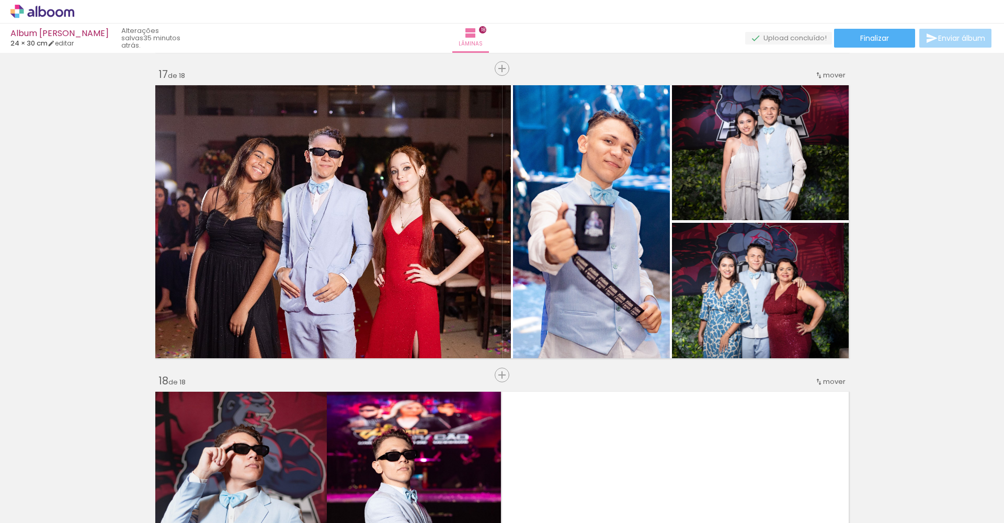
scroll to position [2768, 0]
